Goal: Task Accomplishment & Management: Use online tool/utility

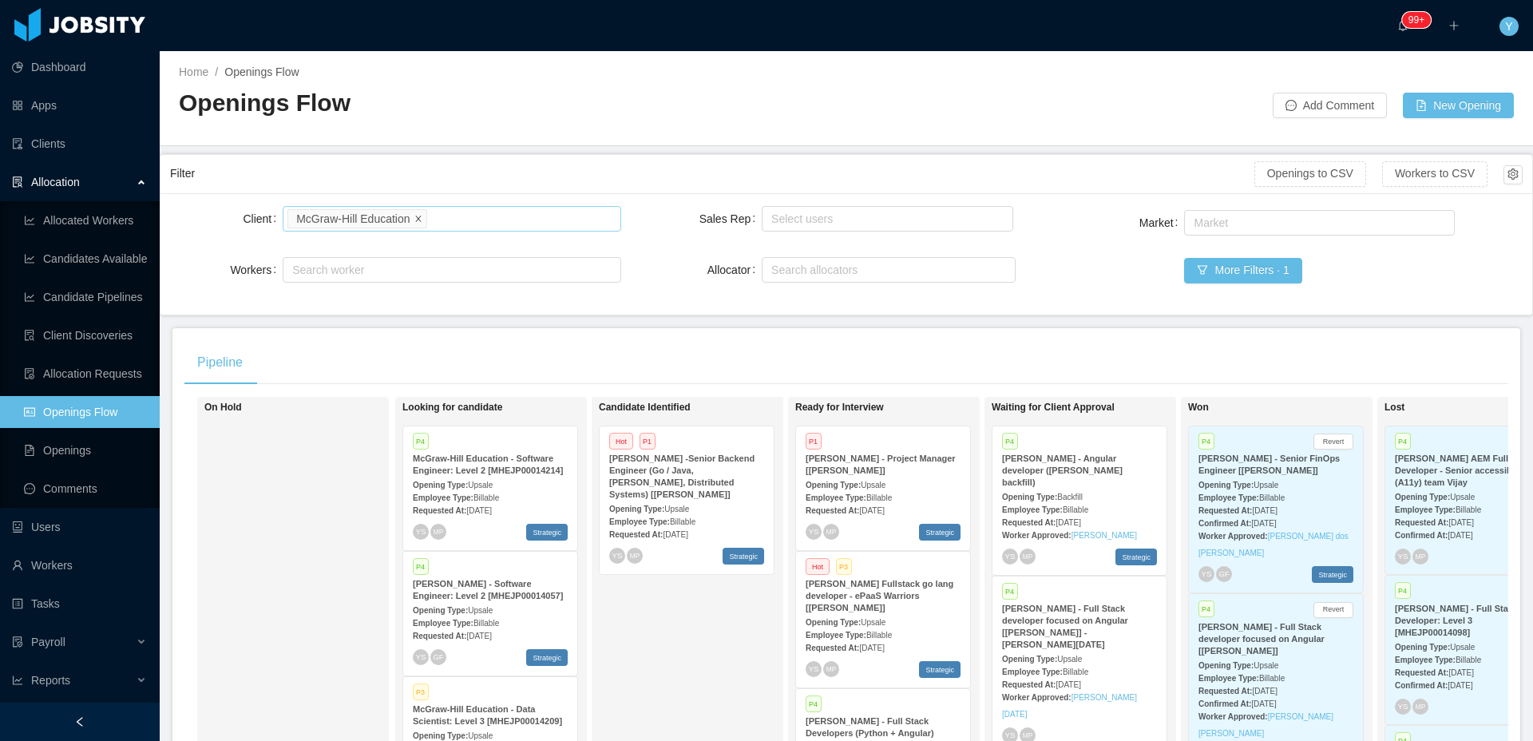
click at [418, 216] on icon "icon: close" at bounding box center [418, 218] width 8 height 8
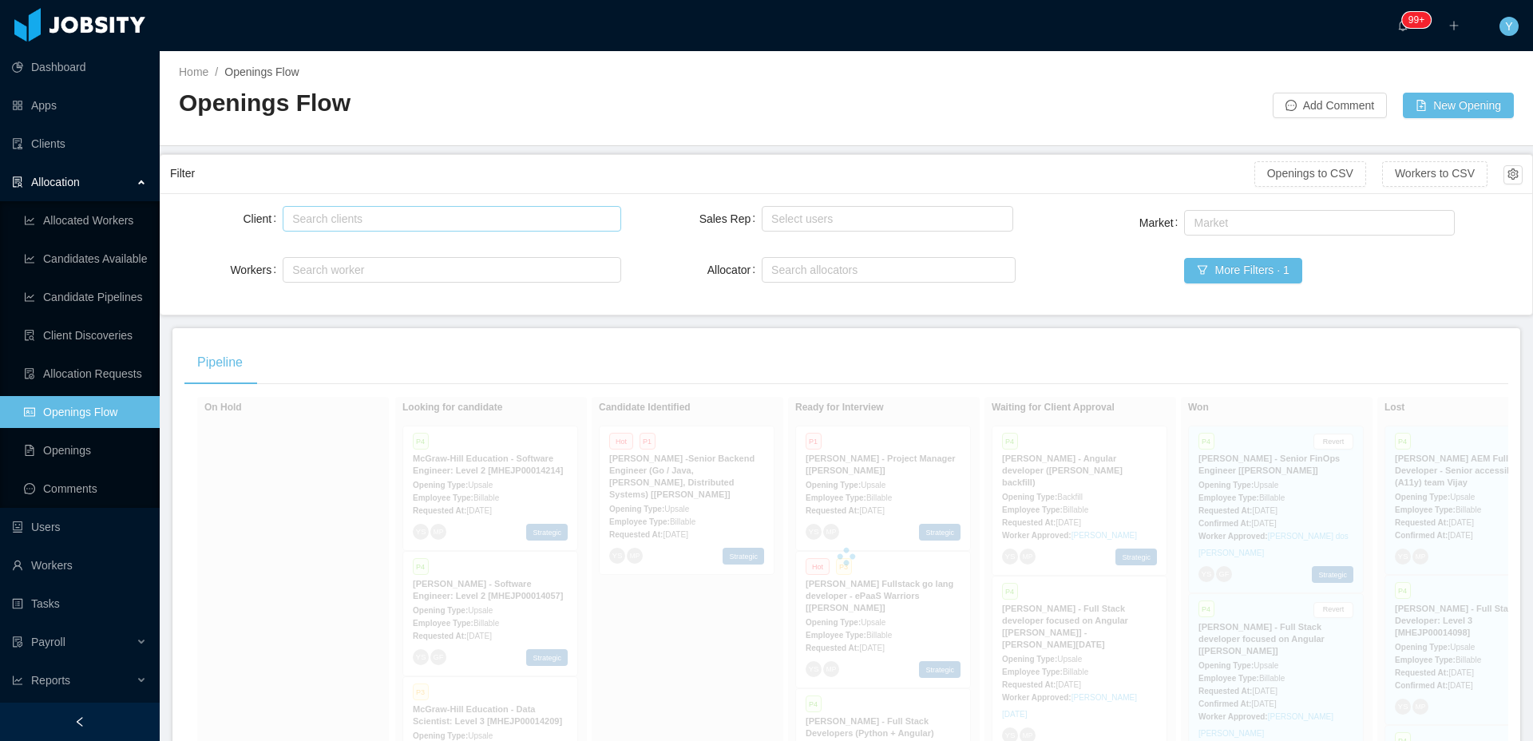
click at [429, 223] on div "Search clients" at bounding box center [447, 219] width 311 height 16
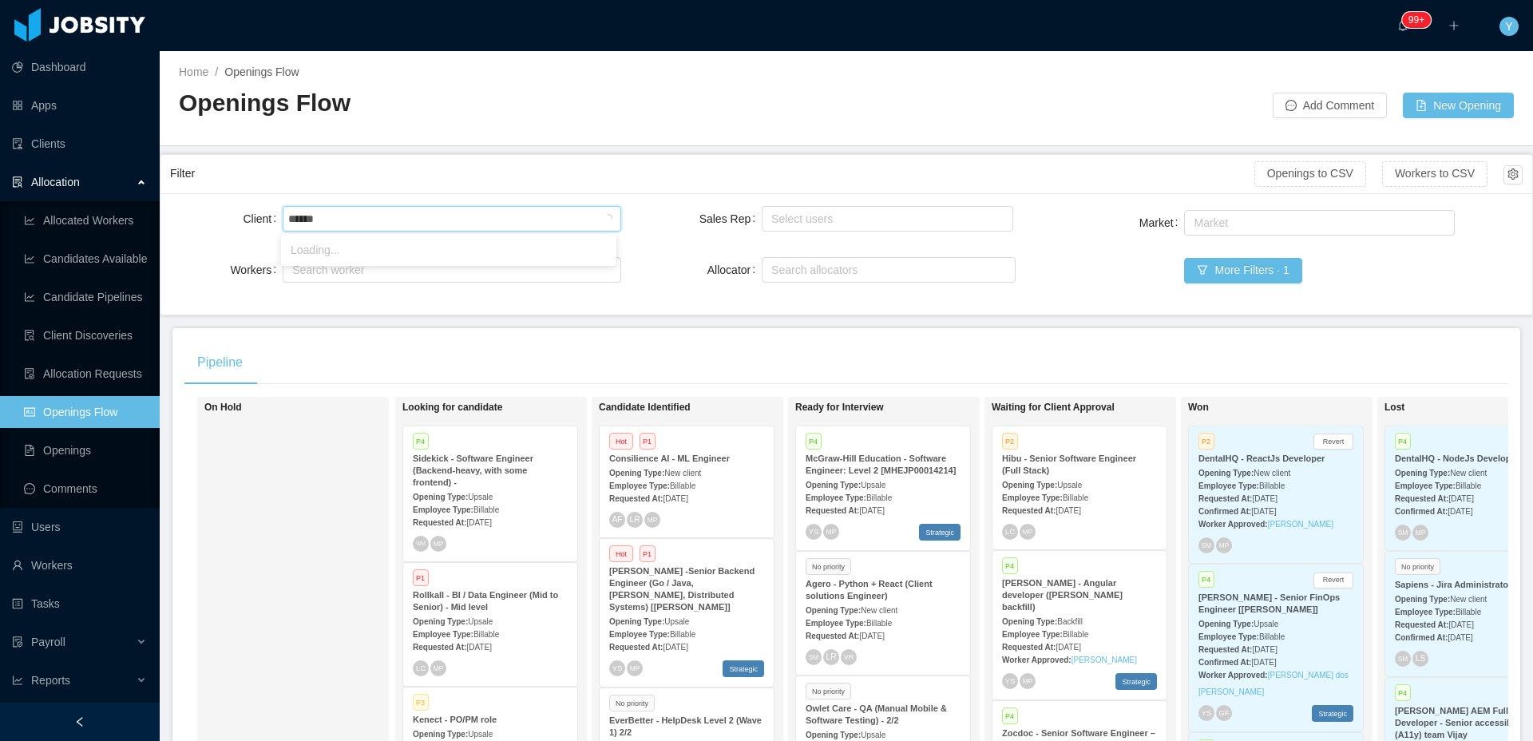
type input "*****"
click at [421, 249] on li "Powerley" at bounding box center [448, 250] width 335 height 26
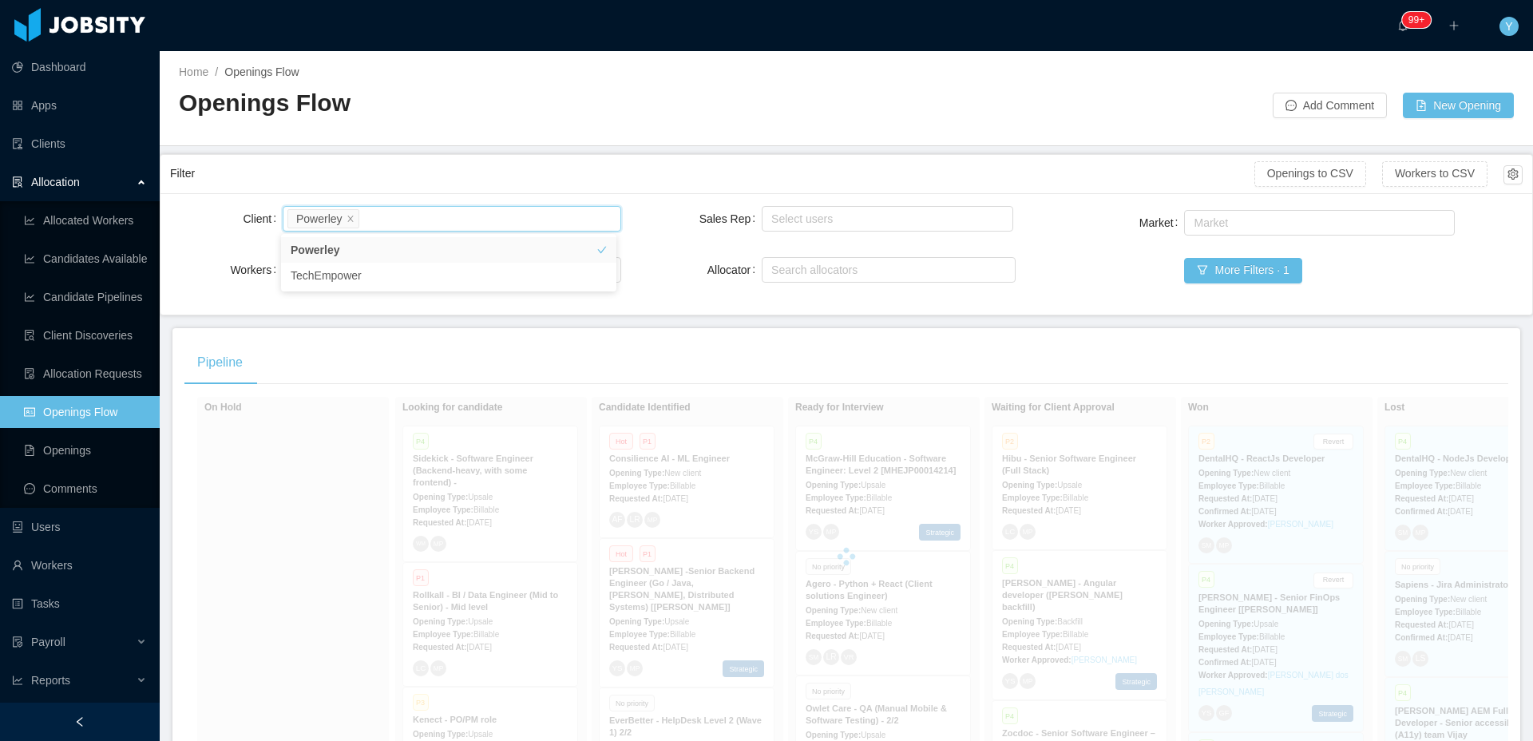
click at [515, 178] on div "Filter" at bounding box center [712, 174] width 1084 height 30
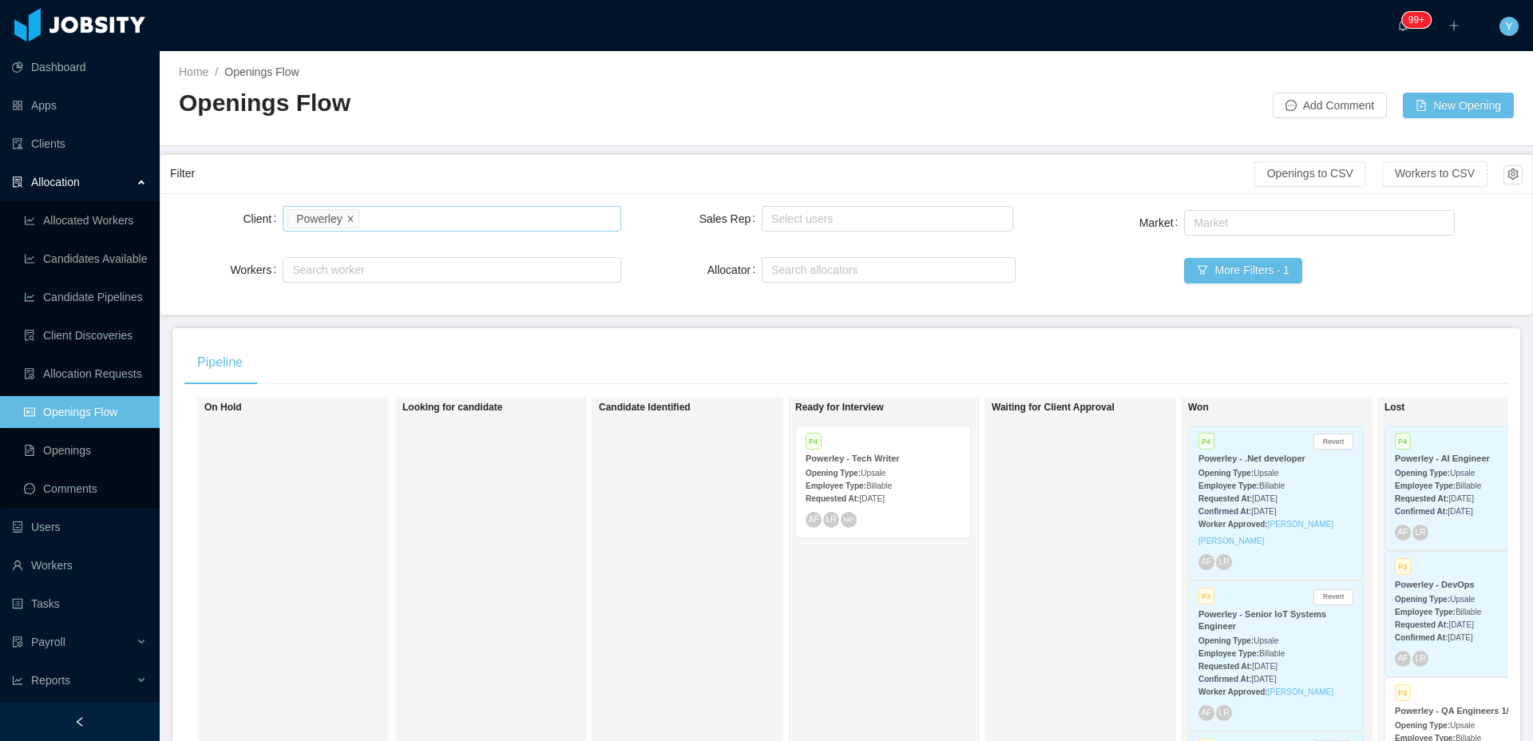
click at [353, 216] on icon "icon: close" at bounding box center [350, 218] width 8 height 8
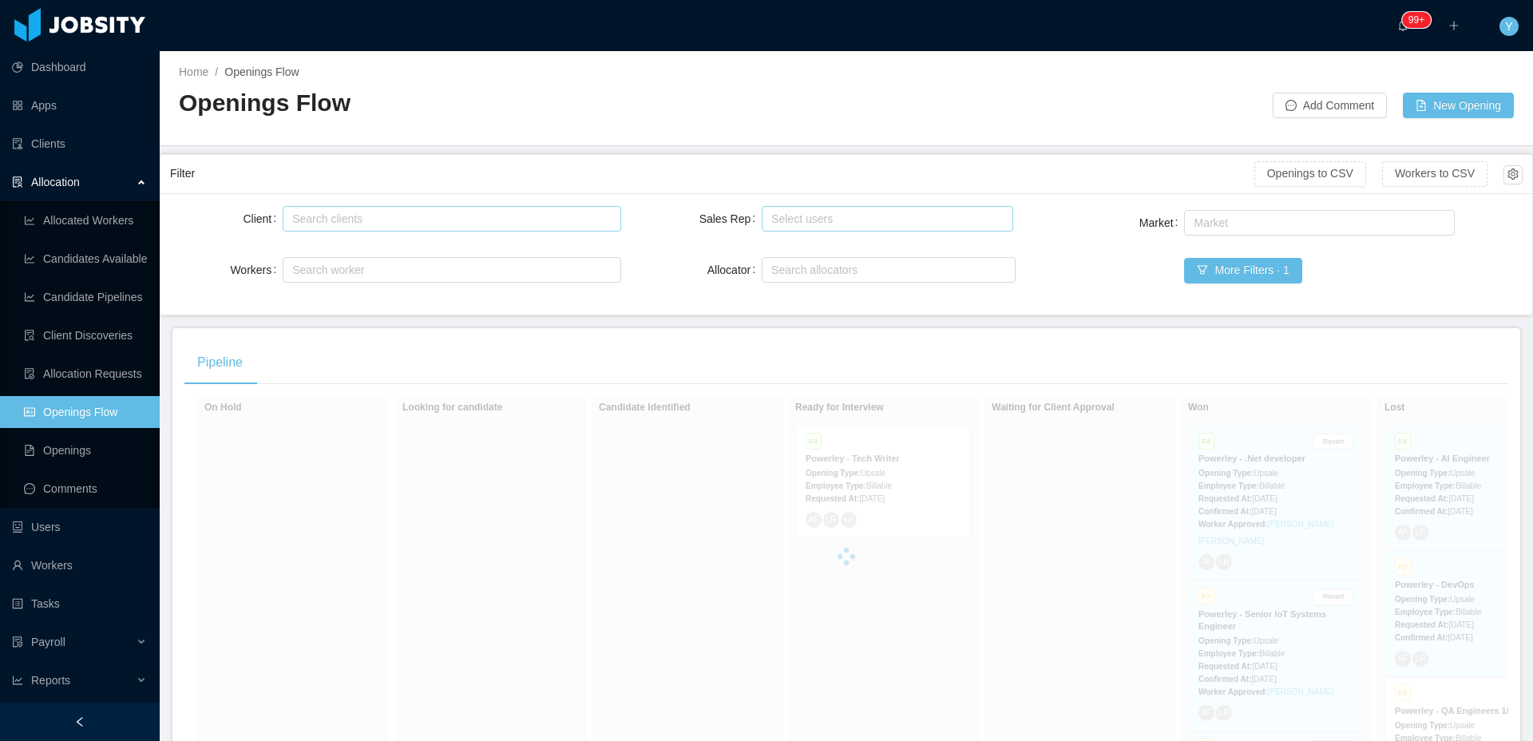
click at [910, 207] on div "Select users" at bounding box center [884, 219] width 236 height 24
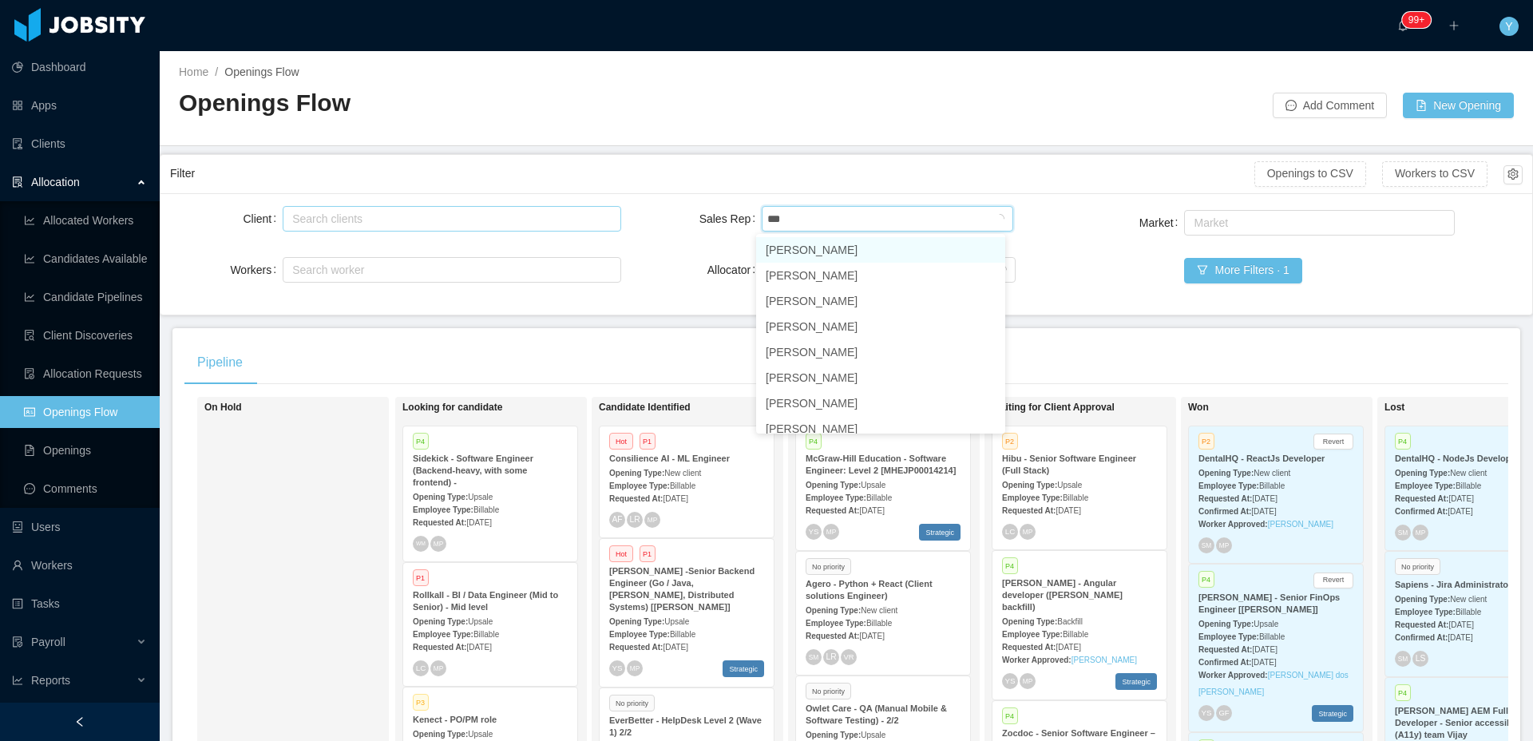
type input "****"
click at [895, 246] on li "[PERSON_NAME]" at bounding box center [880, 250] width 249 height 26
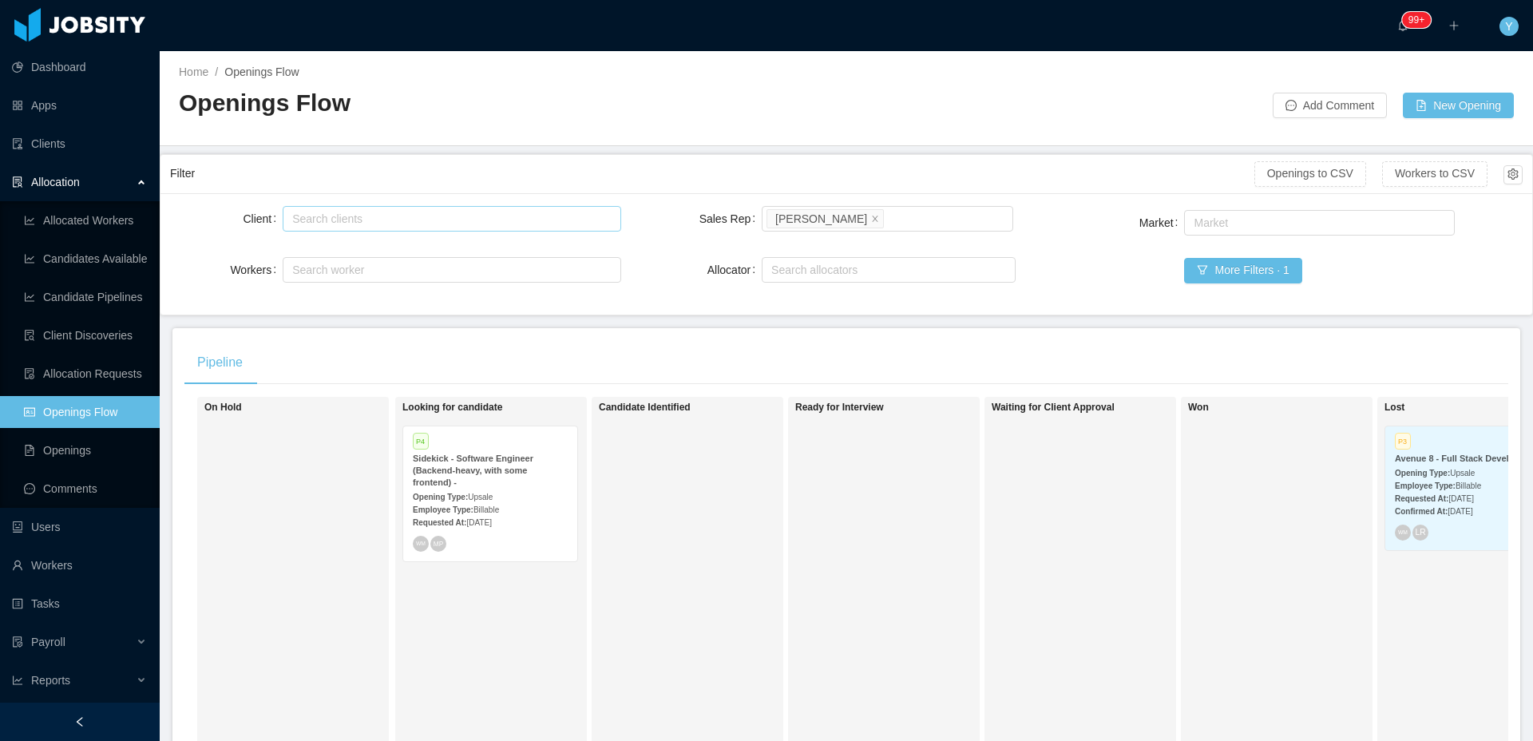
click at [1007, 167] on div "Filter" at bounding box center [712, 174] width 1084 height 30
click at [532, 491] on div "Opening Type: Upsale" at bounding box center [490, 496] width 155 height 17
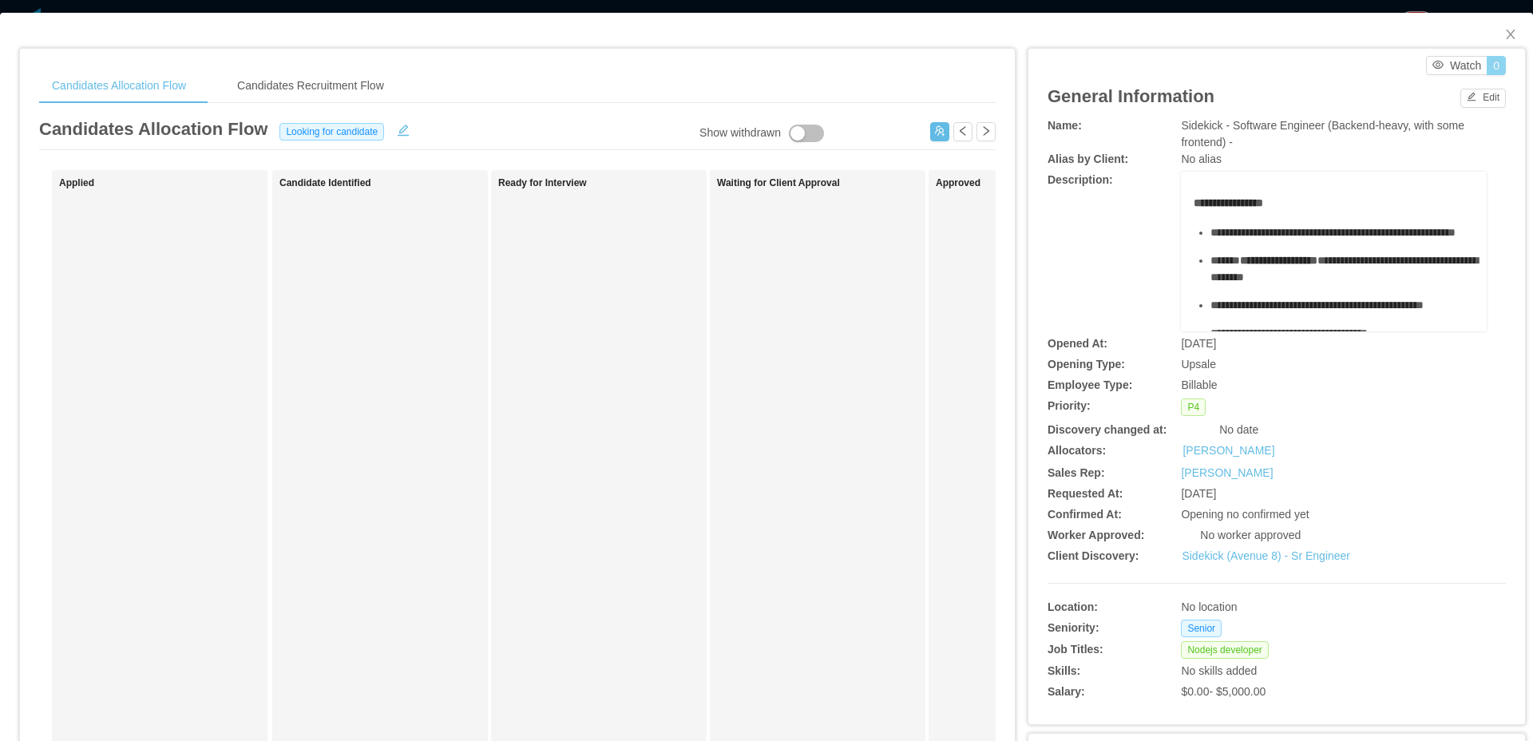
click at [1486, 64] on button "0" at bounding box center [1495, 65] width 19 height 19
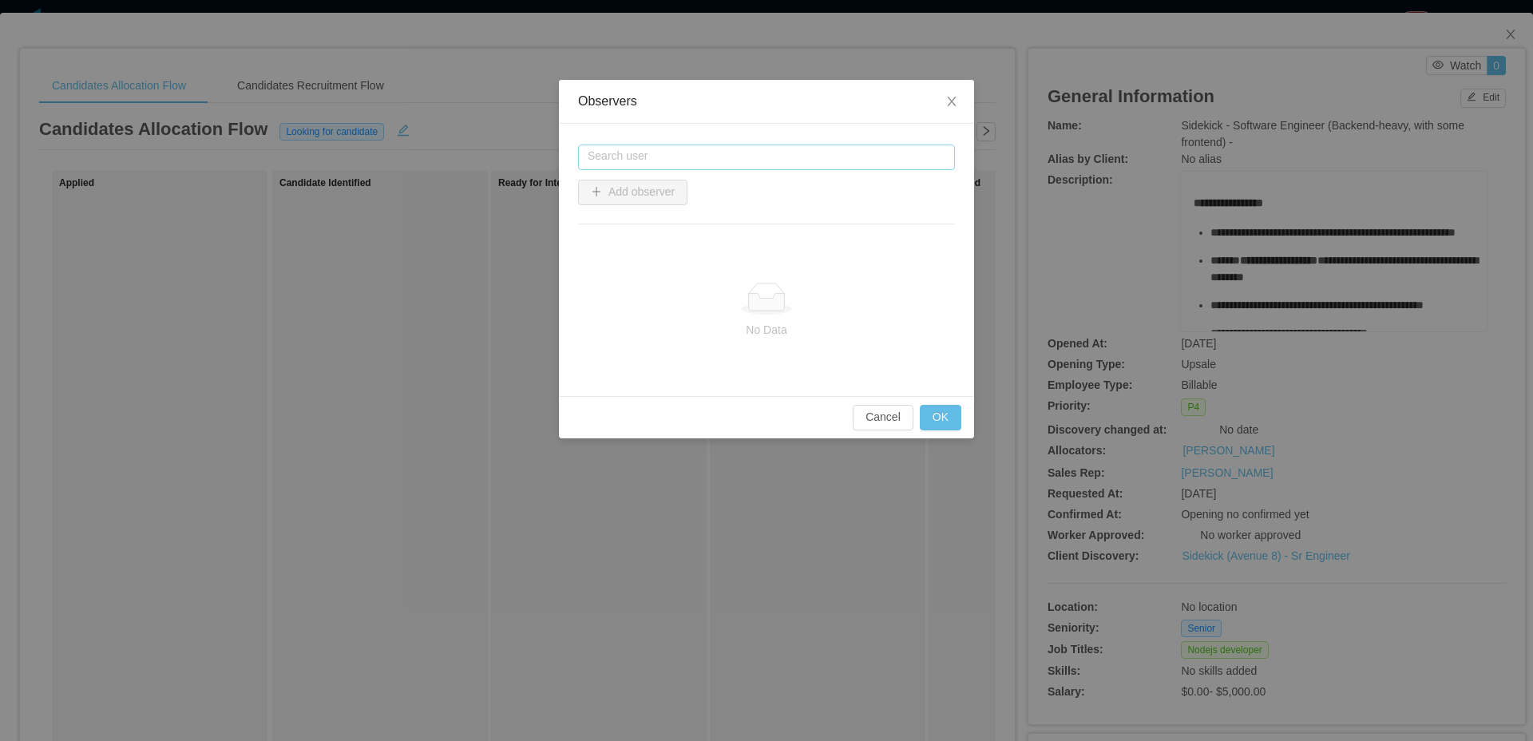
click at [688, 145] on input "text" at bounding box center [766, 157] width 377 height 26
click at [651, 183] on li "[PERSON_NAME]" at bounding box center [766, 188] width 377 height 26
type input "**********"
click at [596, 191] on button "Add observer" at bounding box center [632, 193] width 109 height 26
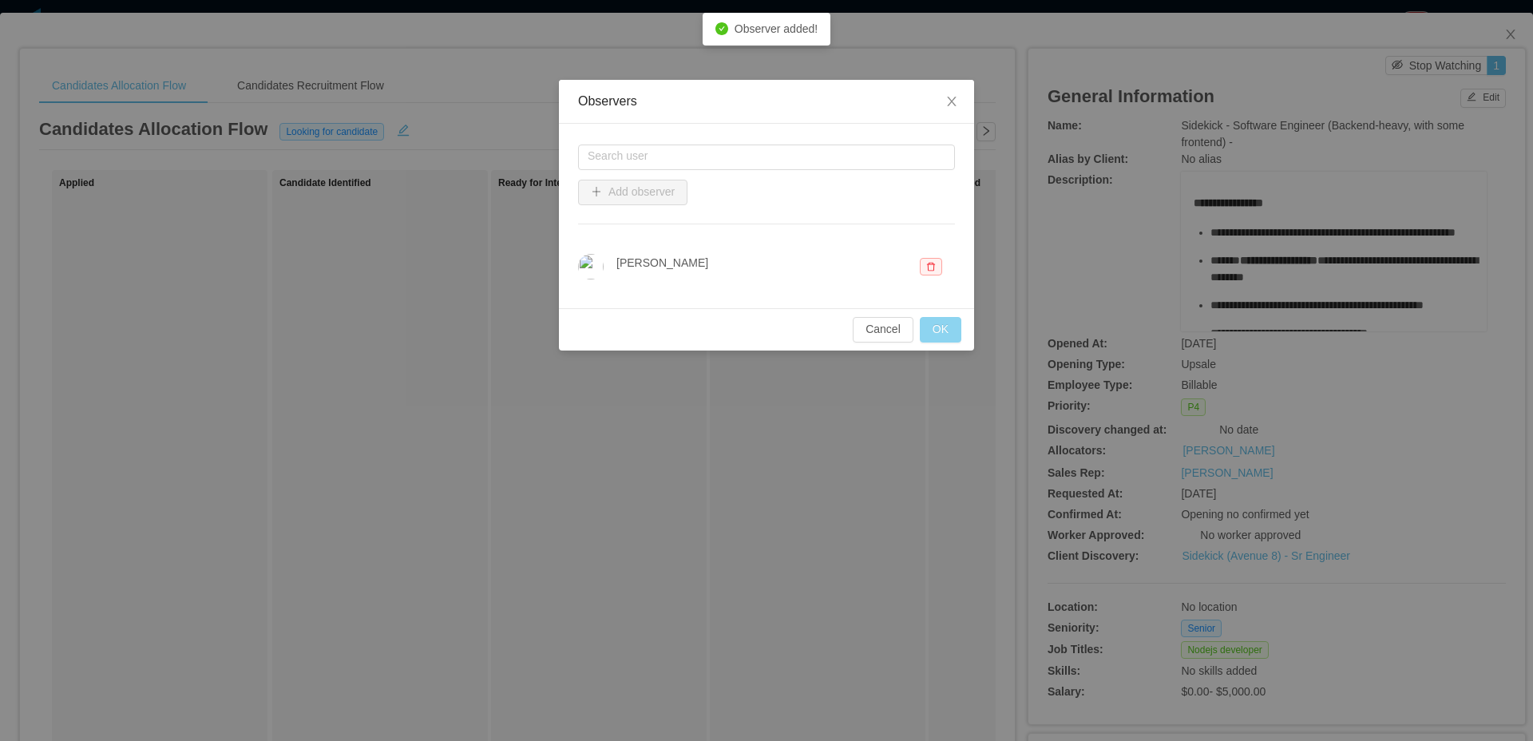
click at [933, 321] on button "OK" at bounding box center [941, 330] width 42 height 26
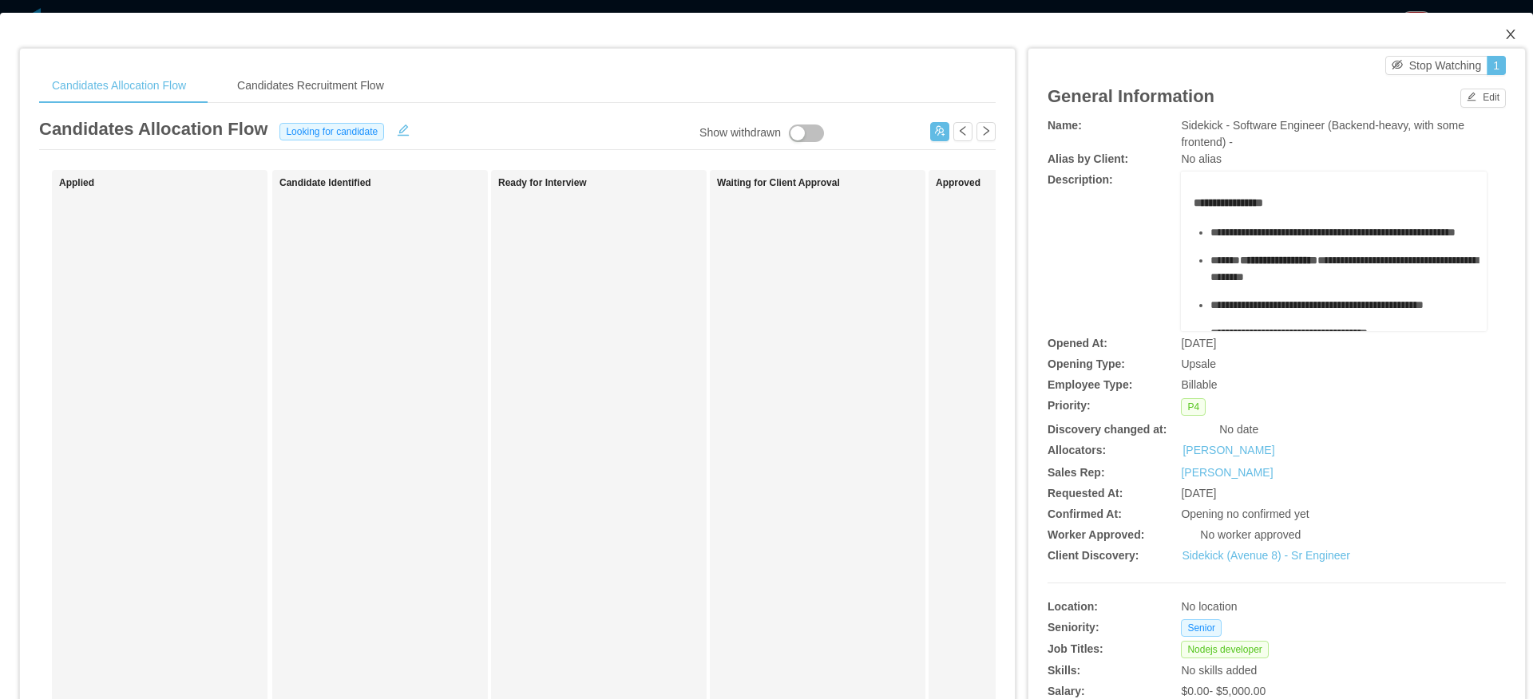
click at [1488, 29] on span "Close" at bounding box center [1510, 35] width 45 height 45
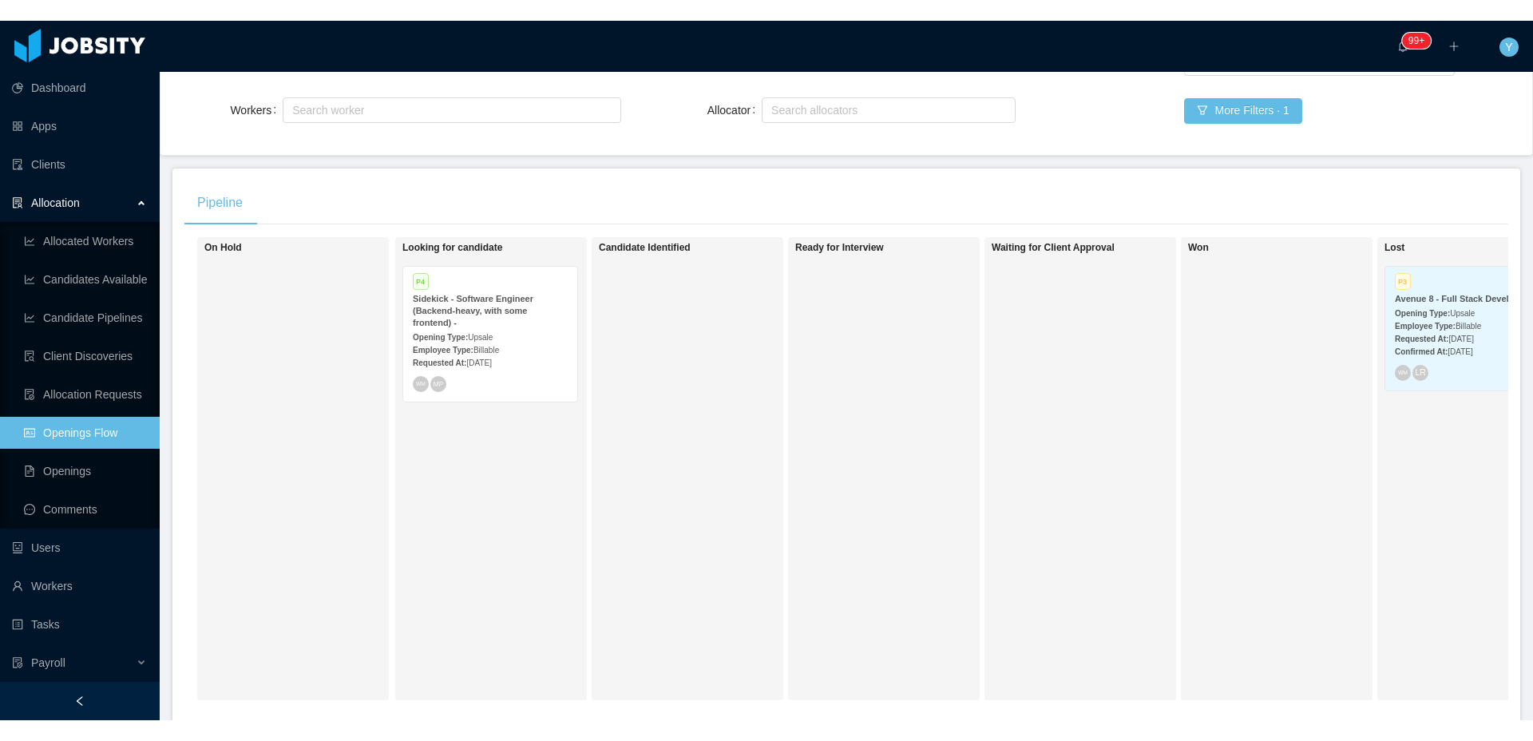
scroll to position [193, 0]
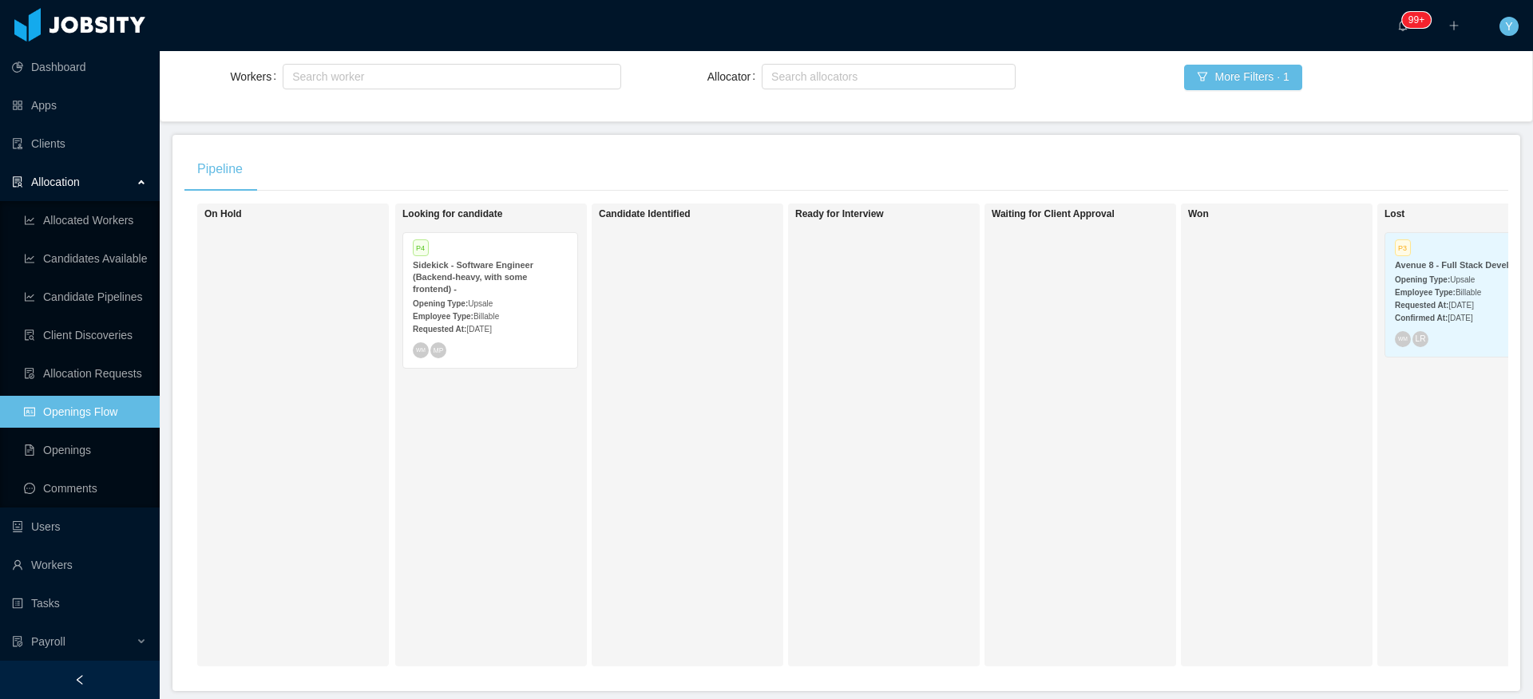
click at [497, 284] on div "Sidekick - Software Engineer (Backend-heavy, with some frontend) -" at bounding box center [490, 277] width 155 height 36
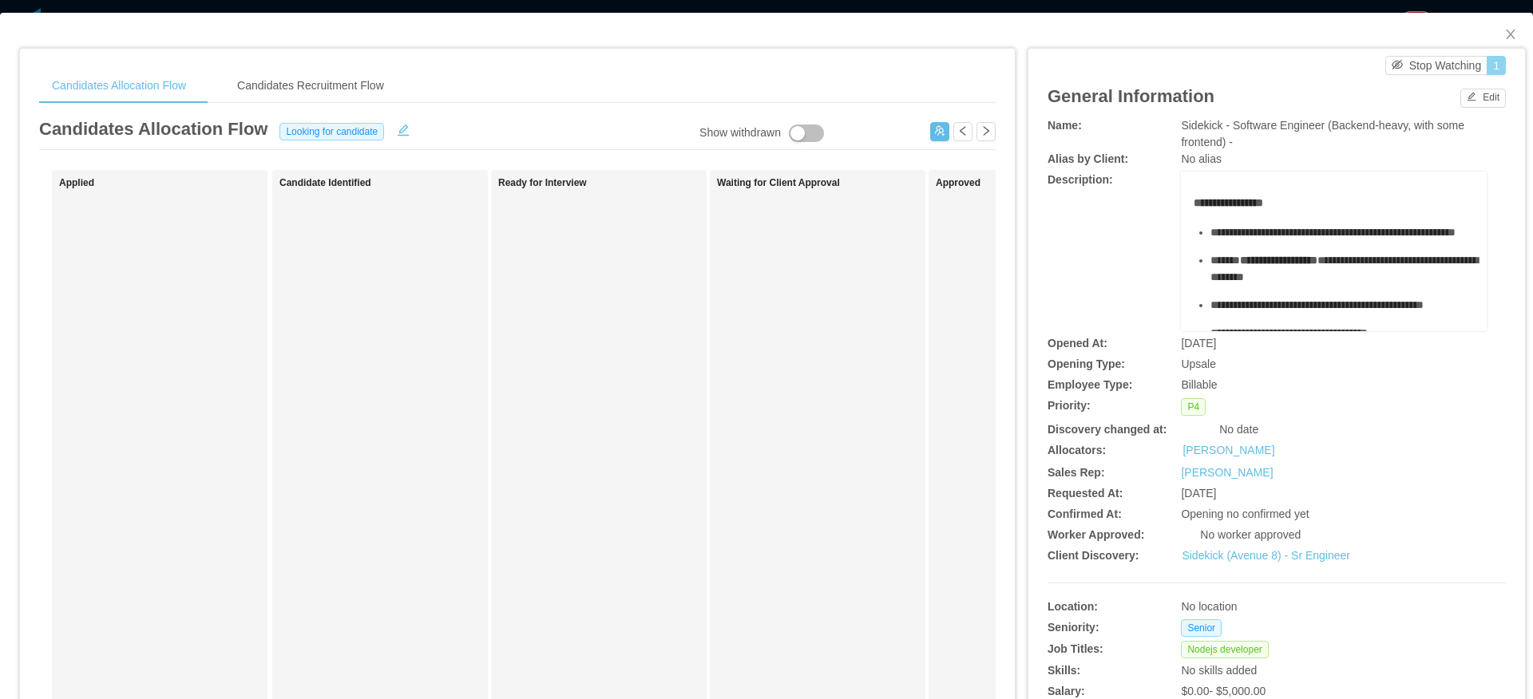
click at [1489, 65] on button "1" at bounding box center [1495, 65] width 19 height 19
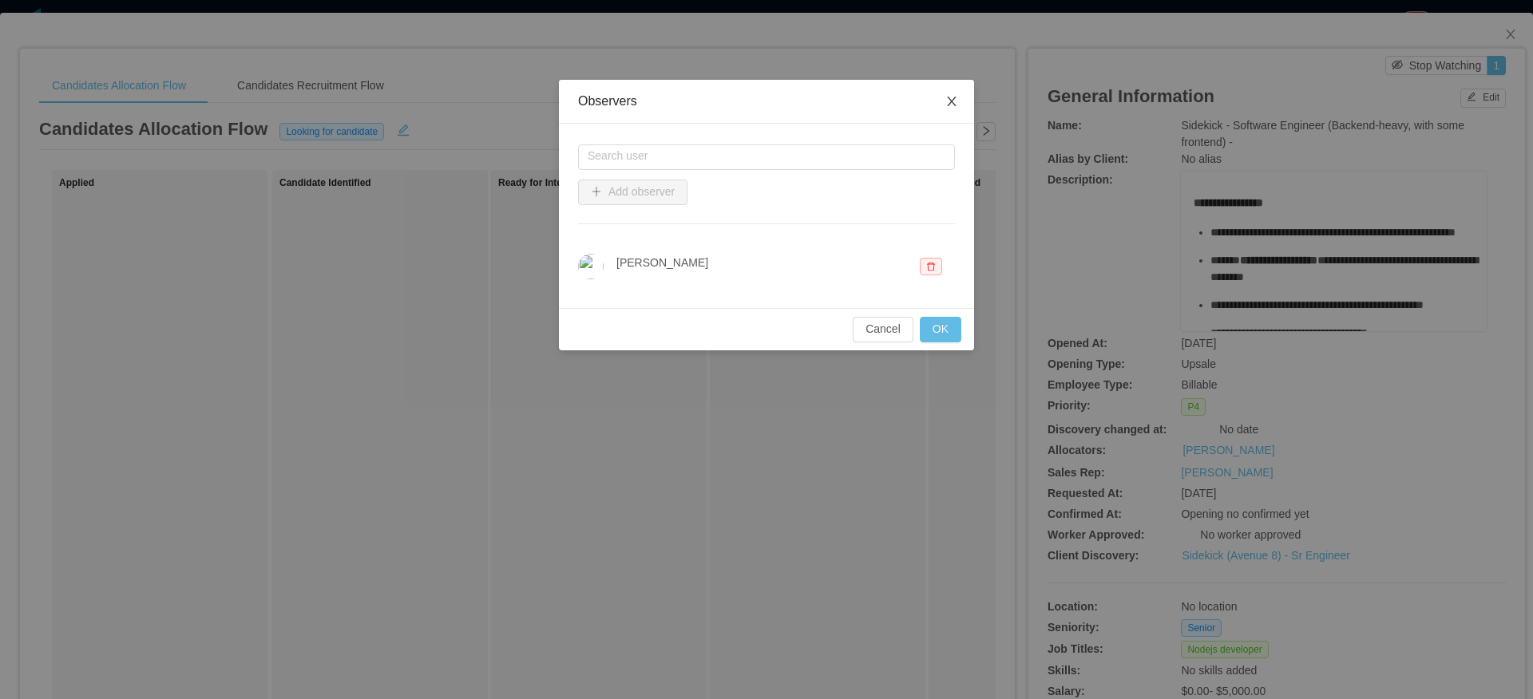
click at [956, 101] on icon "icon: close" at bounding box center [951, 101] width 13 height 13
